Goal: Use online tool/utility

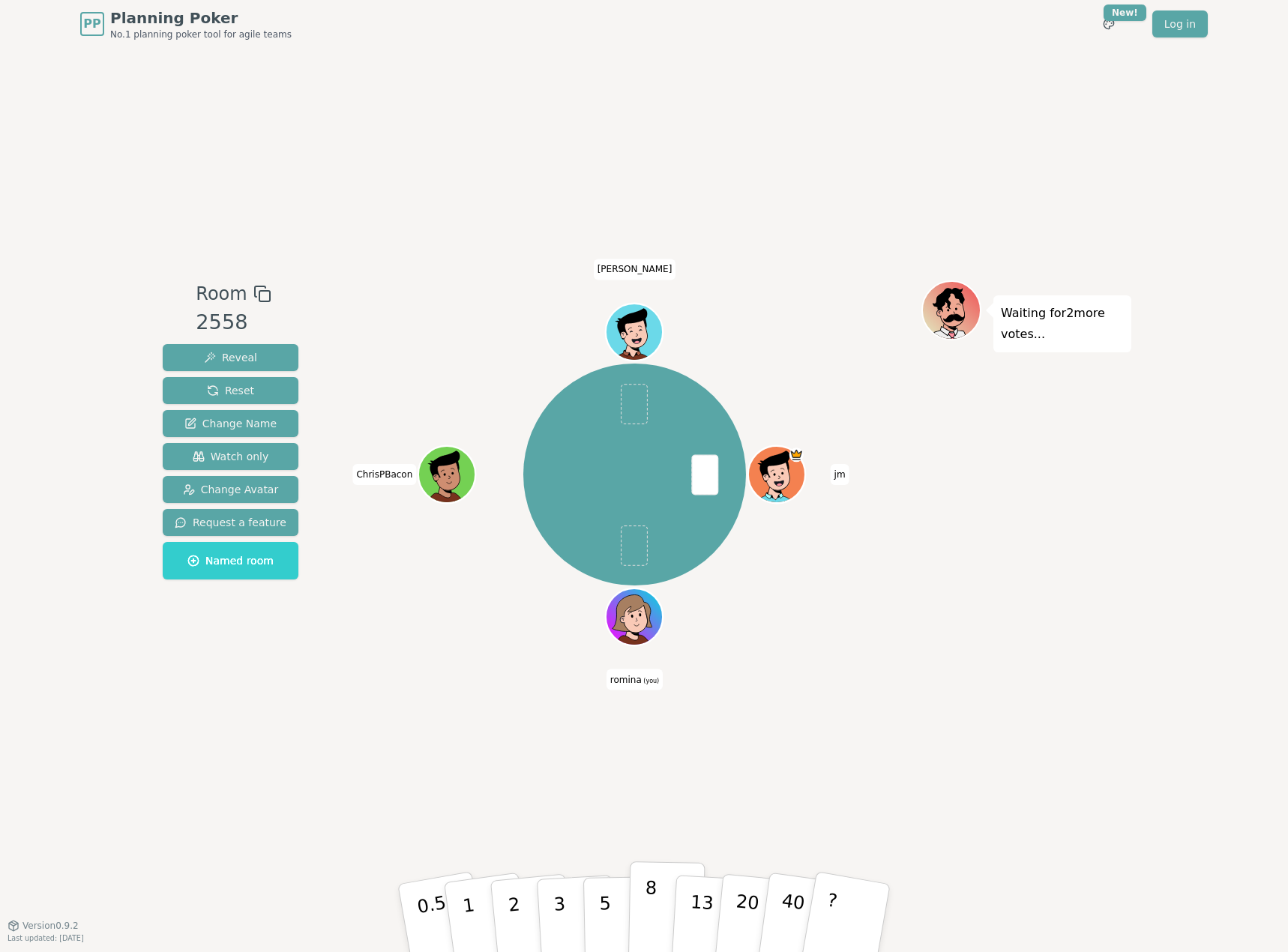
click at [655, 893] on button "8" at bounding box center [667, 918] width 77 height 114
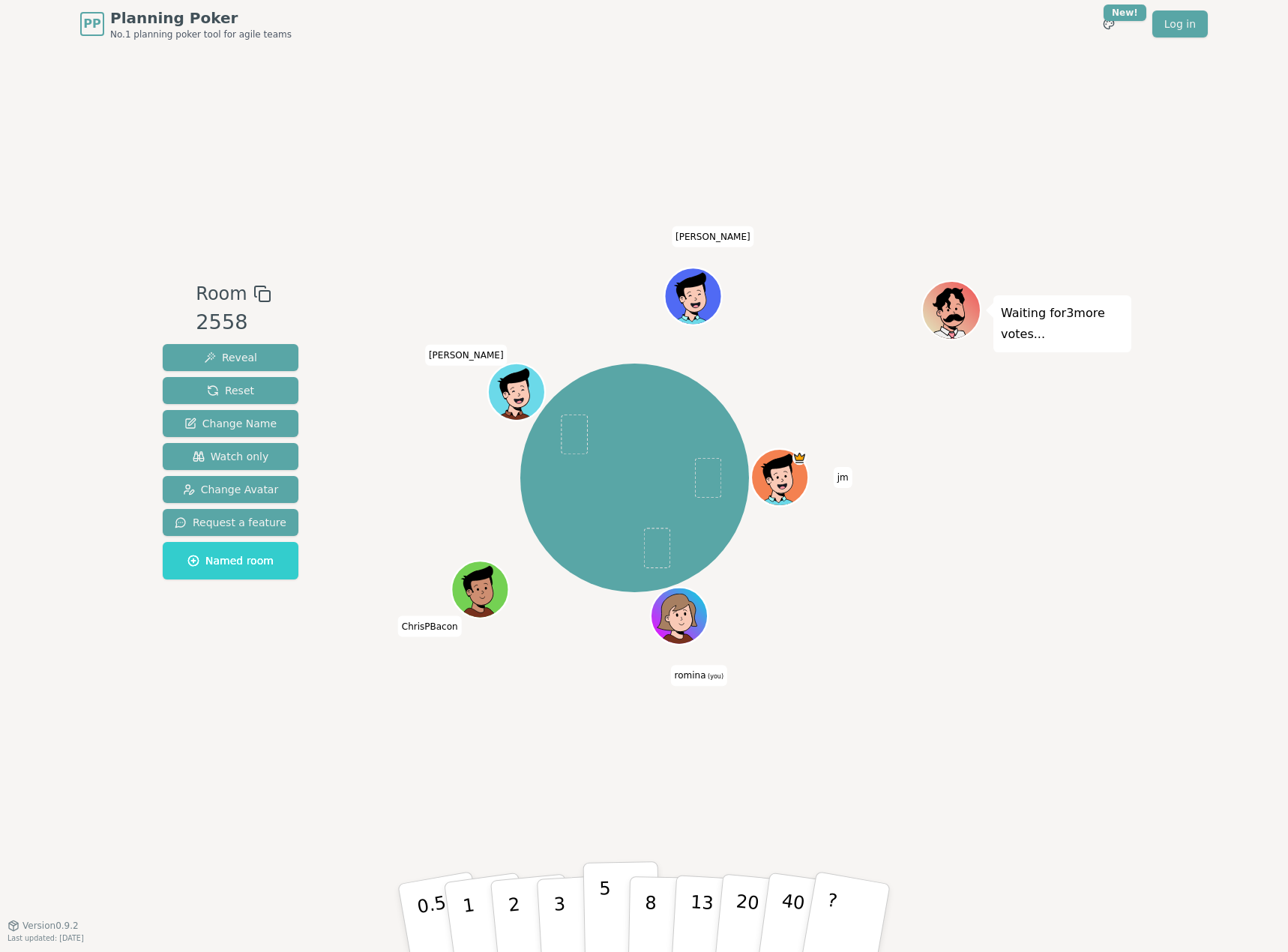
click at [595, 902] on button "5" at bounding box center [621, 918] width 77 height 114
click at [603, 906] on p "5" at bounding box center [606, 919] width 13 height 81
